Goal: Find specific page/section: Find specific page/section

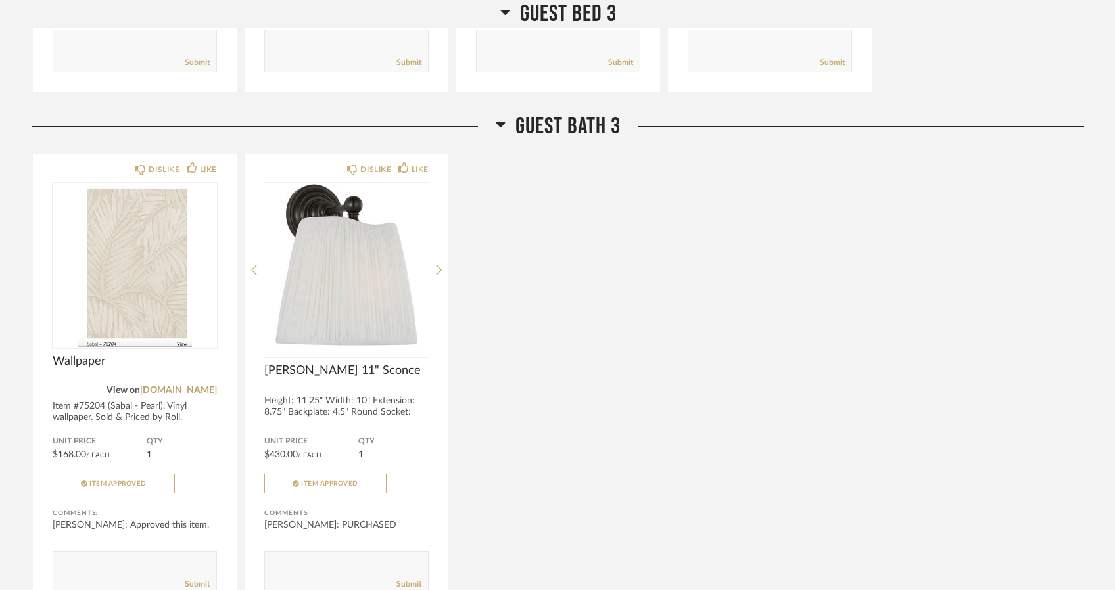
scroll to position [4556, 0]
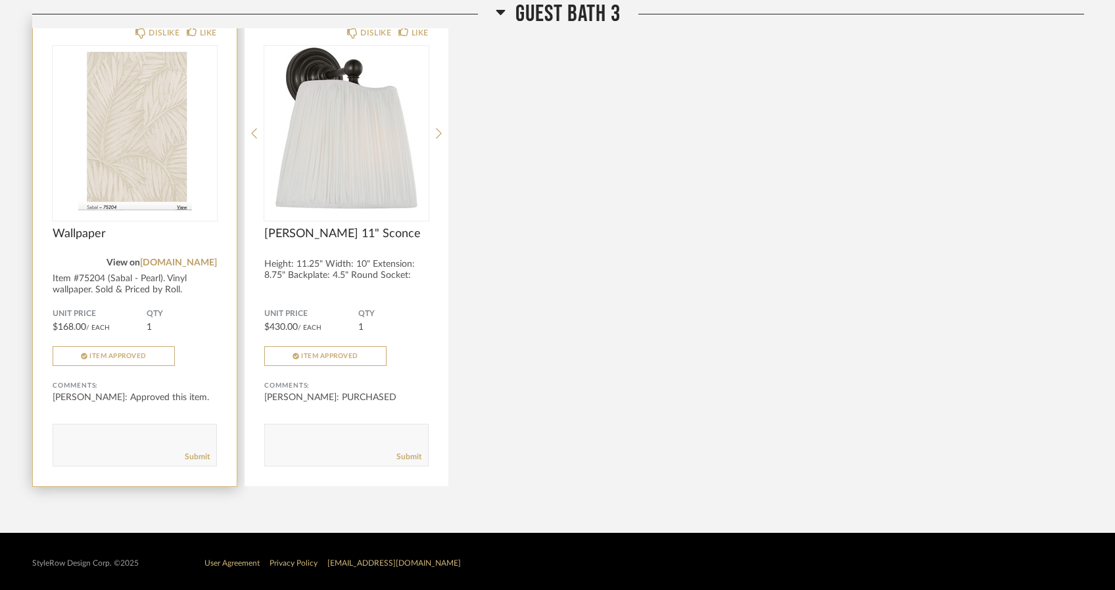
click at [141, 174] on img "0" at bounding box center [135, 128] width 164 height 164
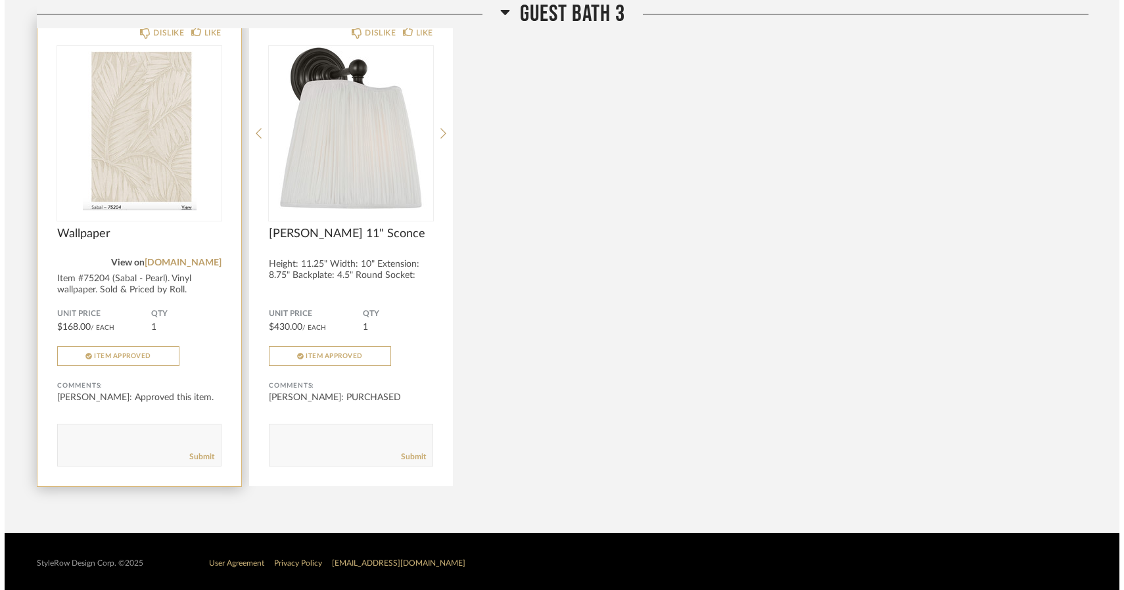
scroll to position [0, 0]
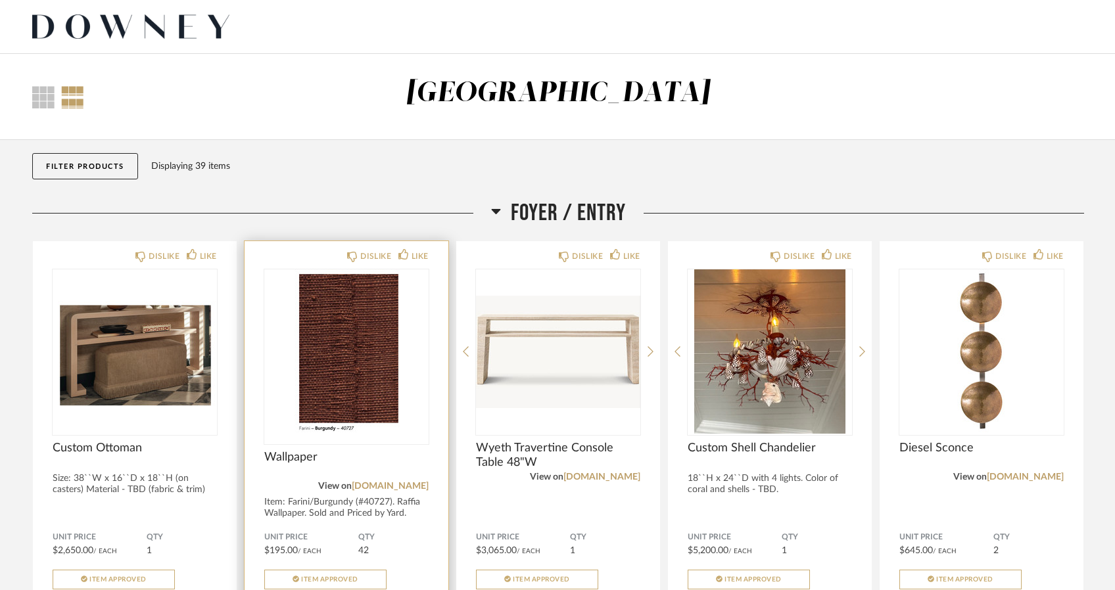
click at [0, 0] on img at bounding box center [0, 0] width 0 height 0
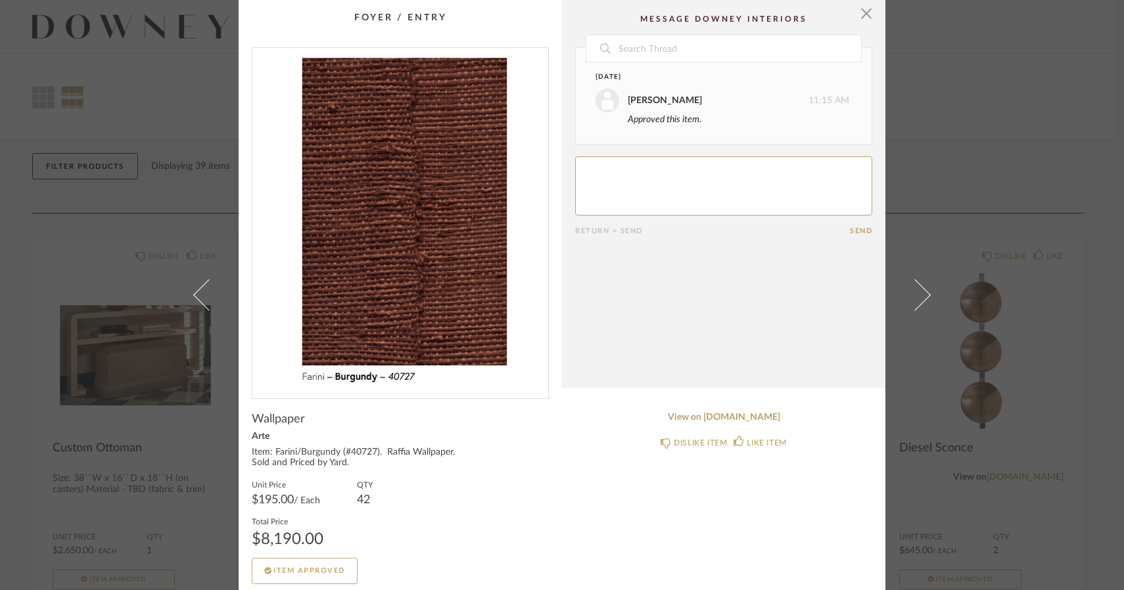
click at [354, 369] on img "0" at bounding box center [400, 218] width 296 height 340
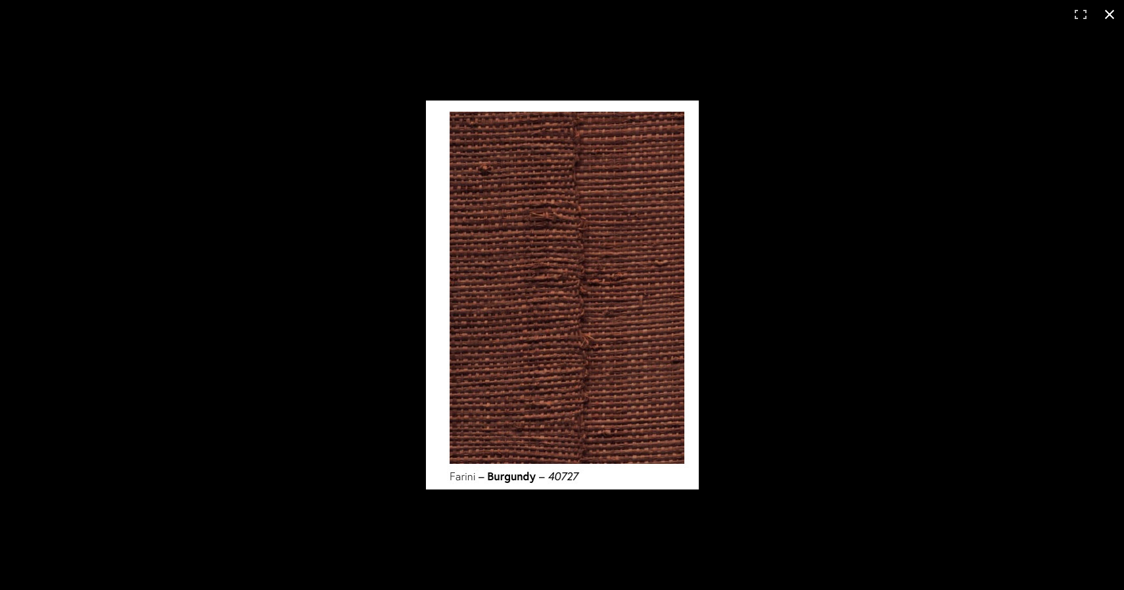
click at [1107, 7] on button at bounding box center [1109, 14] width 29 height 29
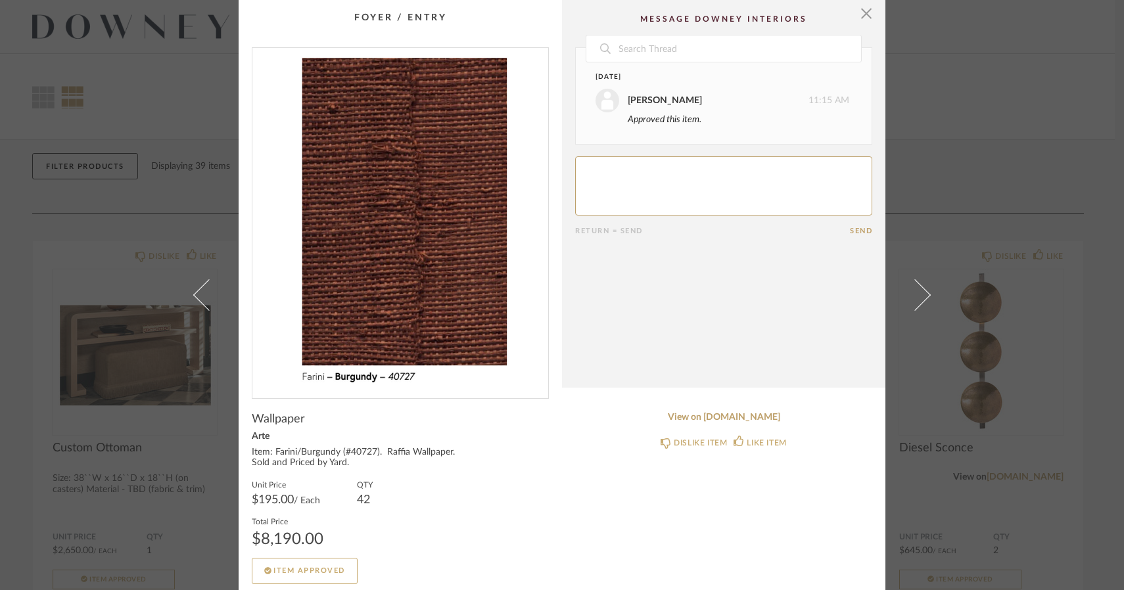
click at [963, 130] on div "× Date August 18th chrisstina parlato 11:15 AM Approved this item. Return = Sen…" at bounding box center [562, 295] width 1124 height 590
